Goal: Navigation & Orientation: Understand site structure

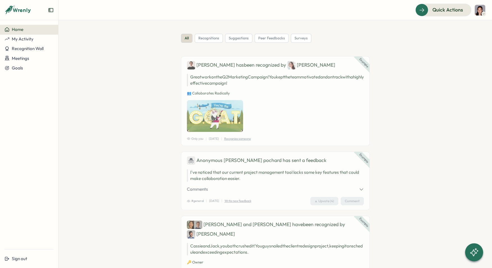
click at [484, 14] on icon at bounding box center [483, 14] width 3 height 4
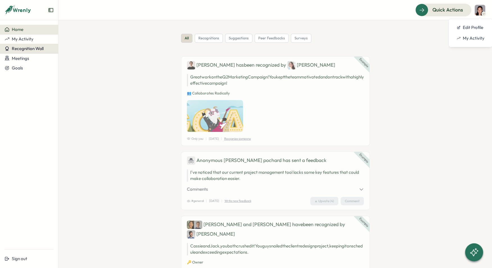
click at [35, 45] on button "Recognition Wall" at bounding box center [29, 49] width 58 height 10
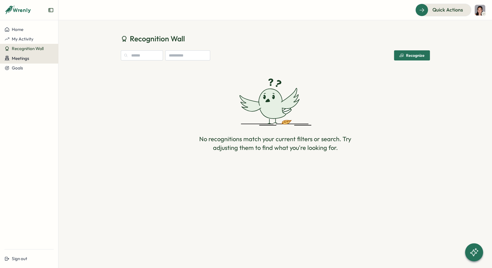
click at [31, 59] on div "Meetings" at bounding box center [28, 58] width 49 height 5
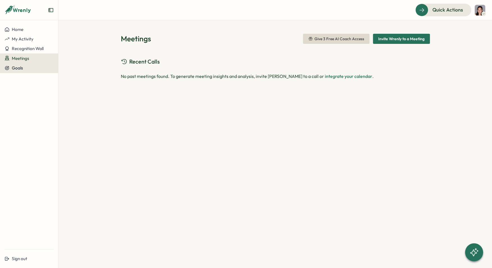
click at [29, 71] on button "Goals" at bounding box center [29, 68] width 58 height 10
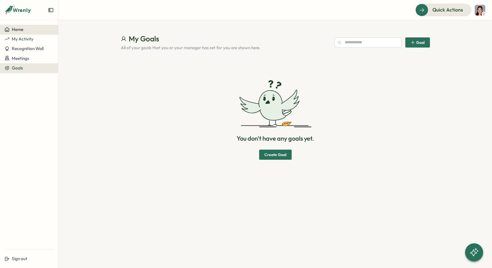
click at [30, 32] on button "Home" at bounding box center [29, 30] width 58 height 10
